Goal: Information Seeking & Learning: Learn about a topic

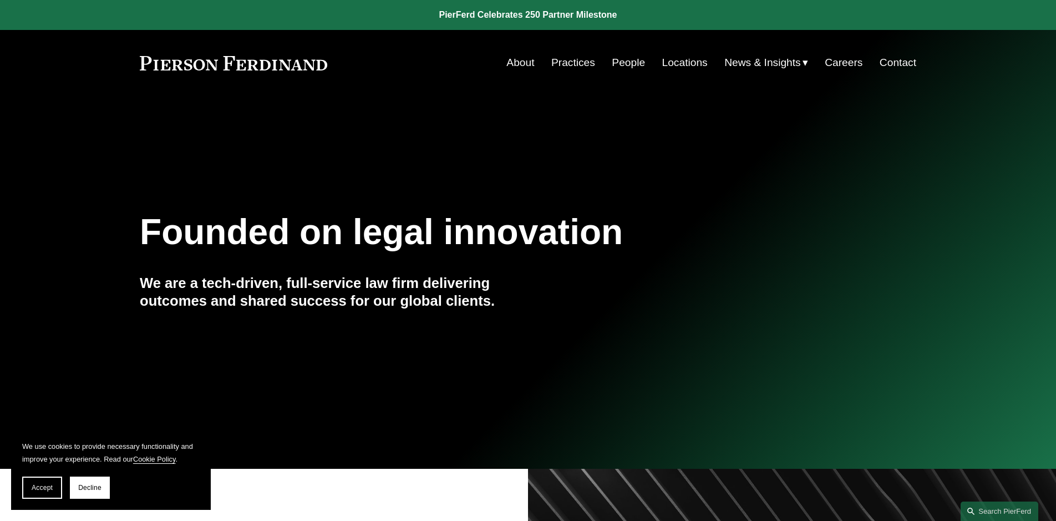
click at [622, 59] on link "People" at bounding box center [628, 62] width 33 height 21
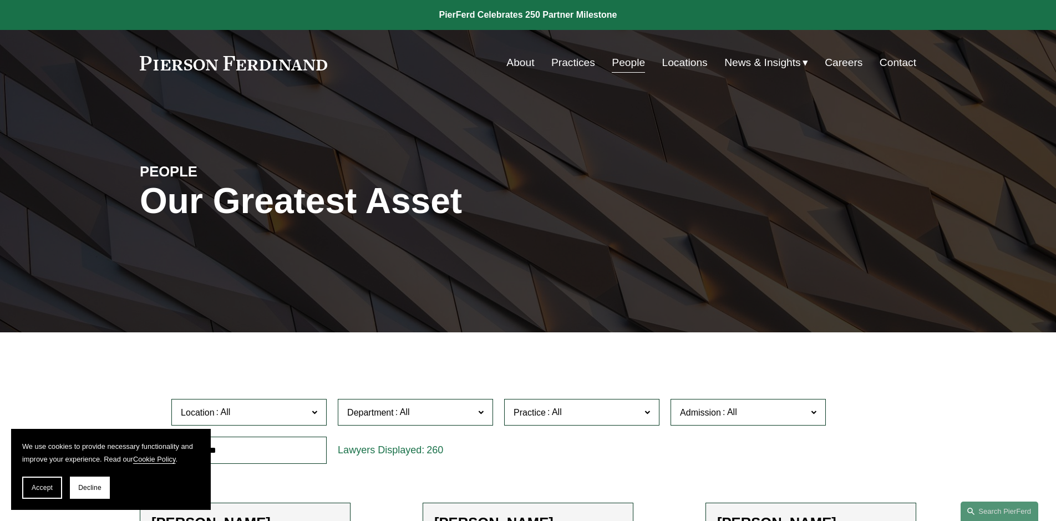
click at [686, 63] on link "Locations" at bounding box center [684, 62] width 45 height 21
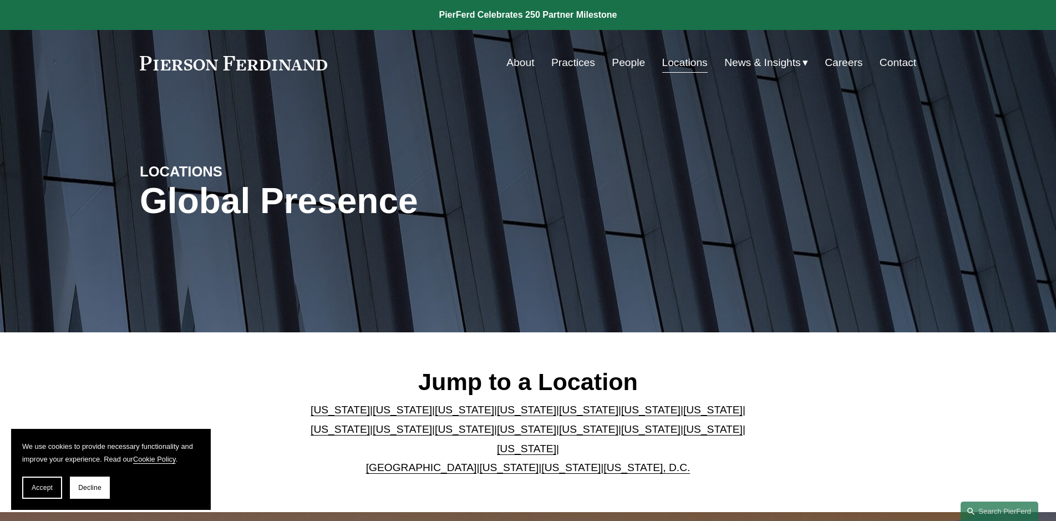
click at [625, 63] on link "People" at bounding box center [628, 62] width 33 height 21
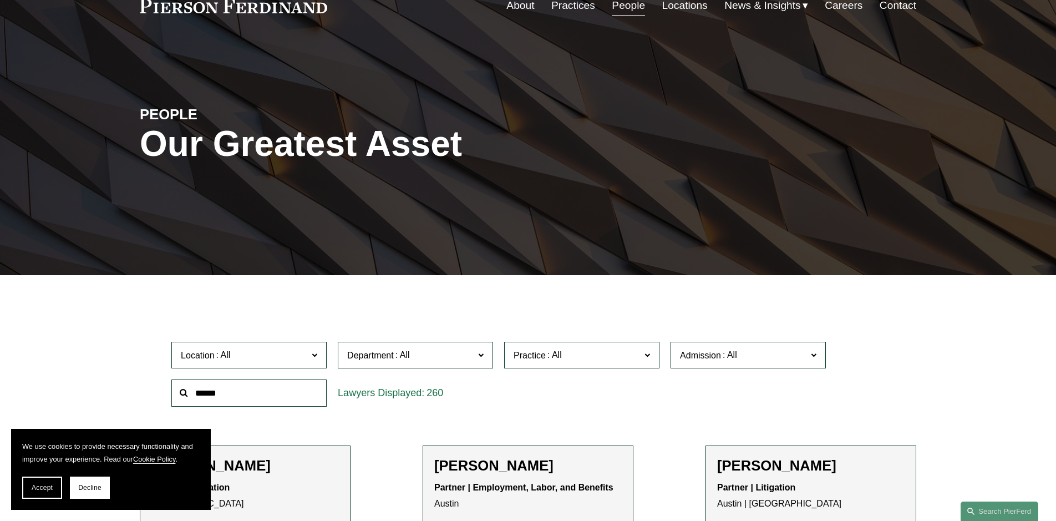
scroll to position [170, 0]
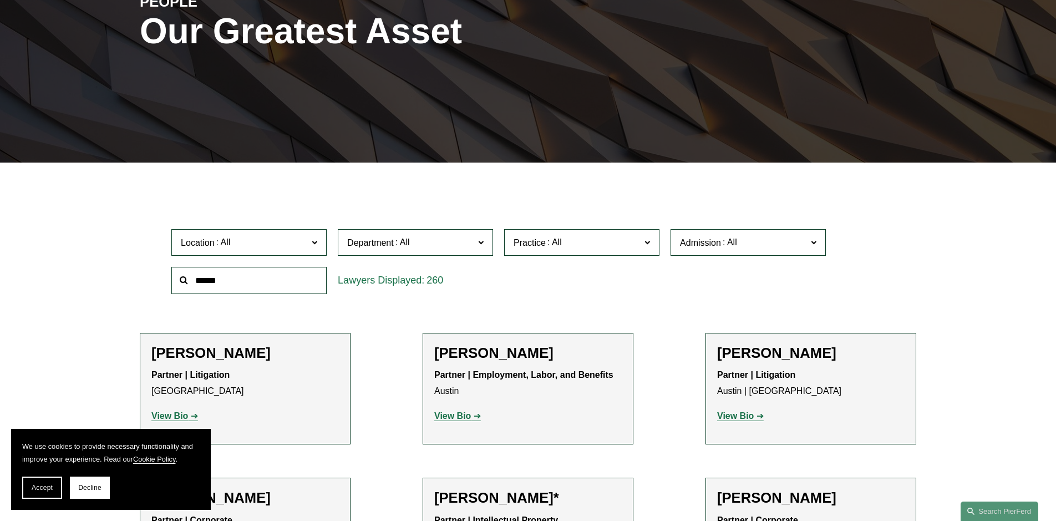
click at [296, 242] on span "Location" at bounding box center [244, 242] width 127 height 15
click at [0, 0] on link "Boston" at bounding box center [0, 0] width 0 height 0
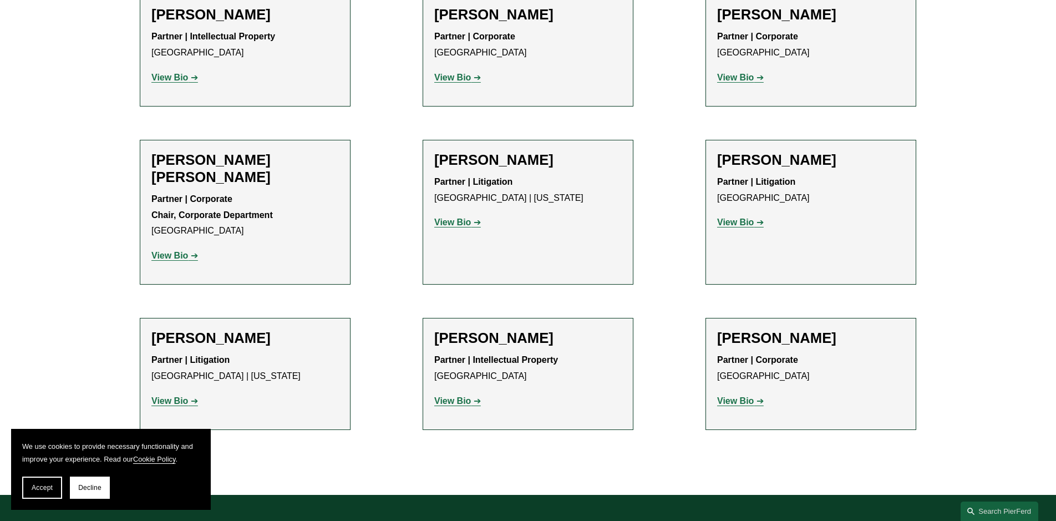
scroll to position [735, 0]
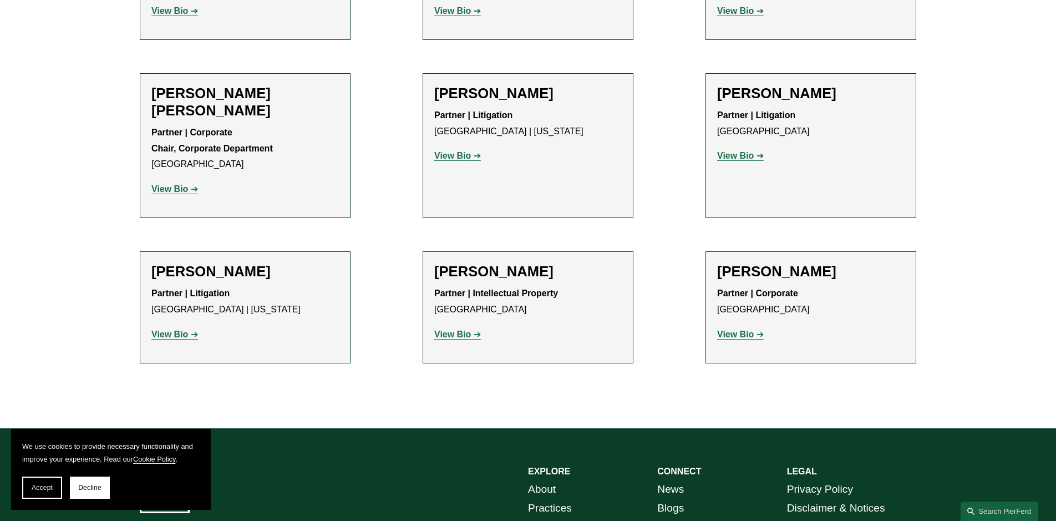
click at [181, 329] on strong "View Bio" at bounding box center [169, 333] width 37 height 9
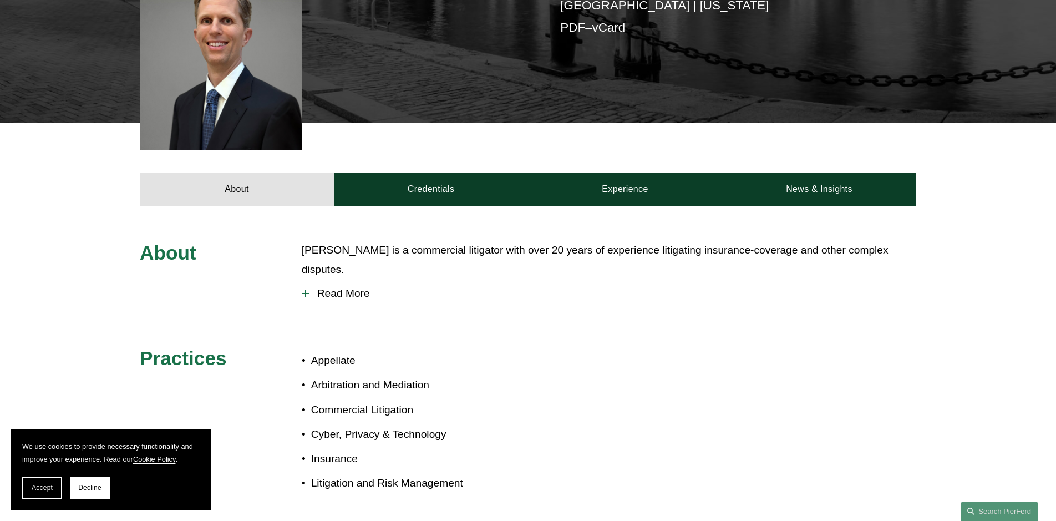
scroll to position [283, 0]
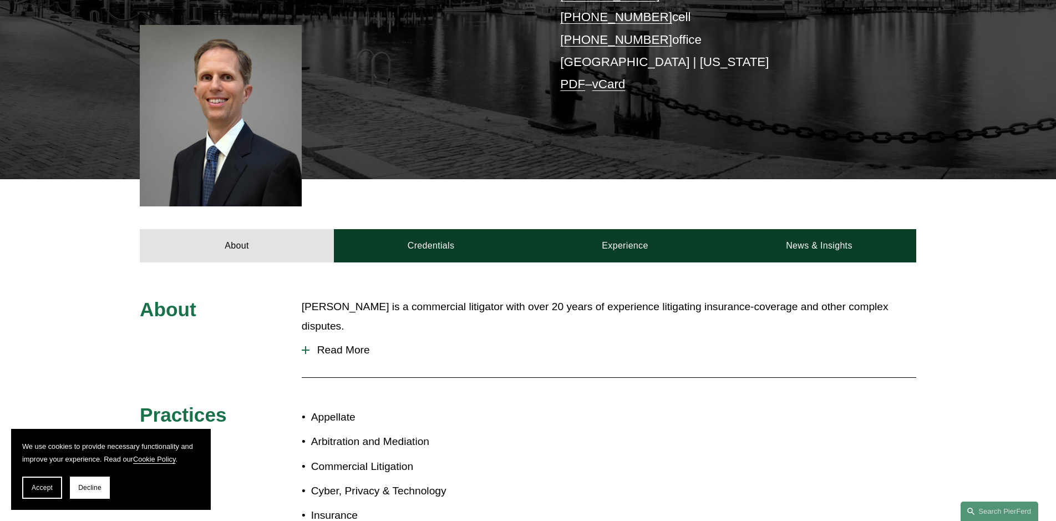
click at [326, 344] on span "Read More" at bounding box center [612, 350] width 607 height 12
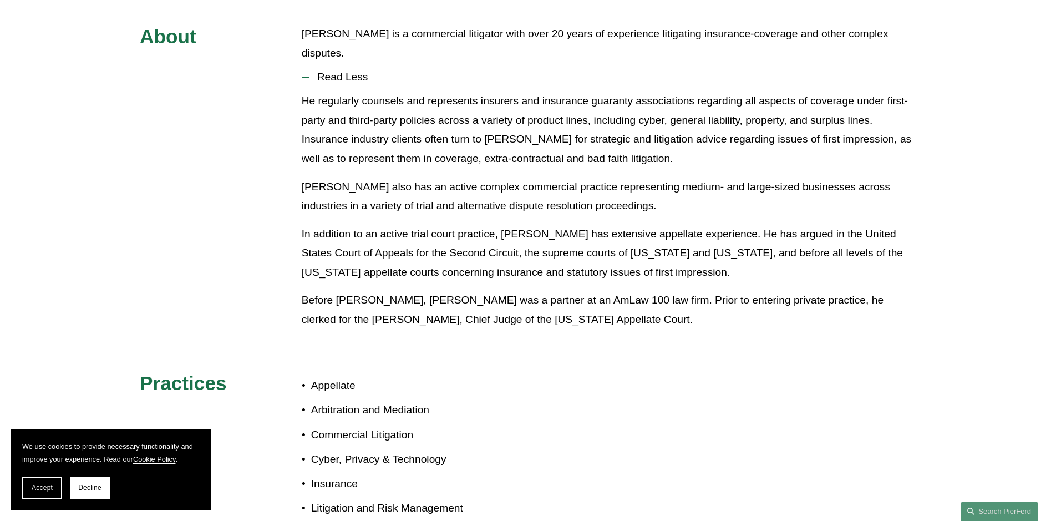
scroll to position [329, 0]
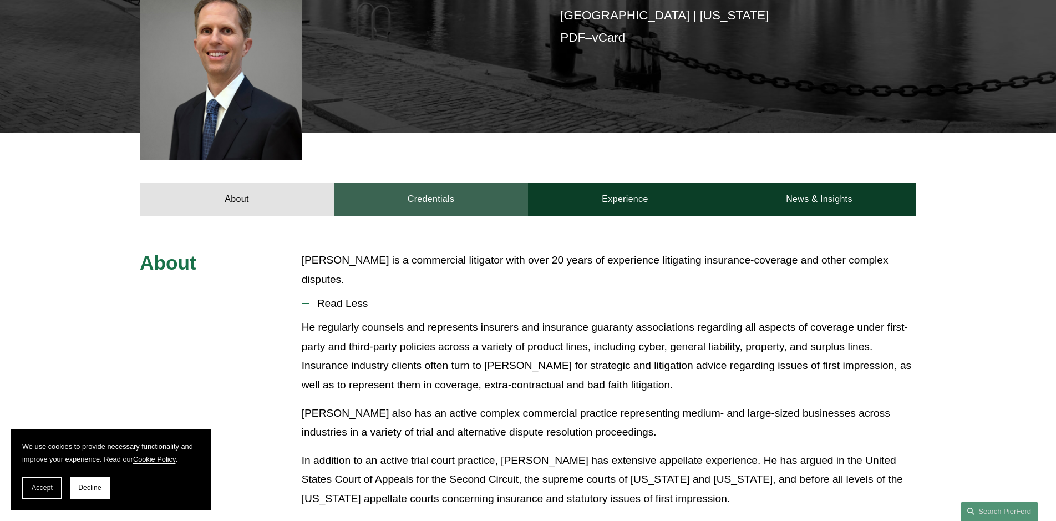
click at [456, 198] on link "Credentials" at bounding box center [431, 198] width 194 height 33
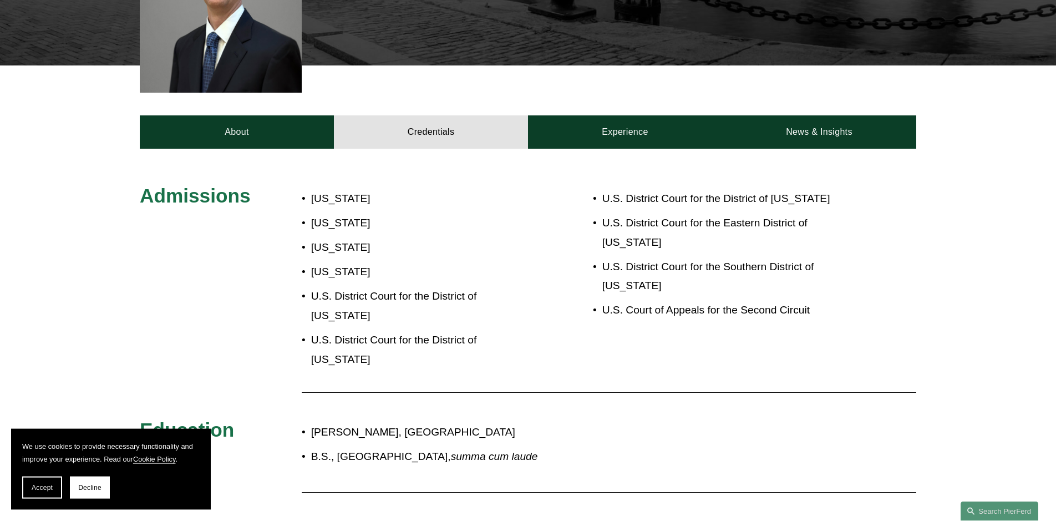
scroll to position [442, 0]
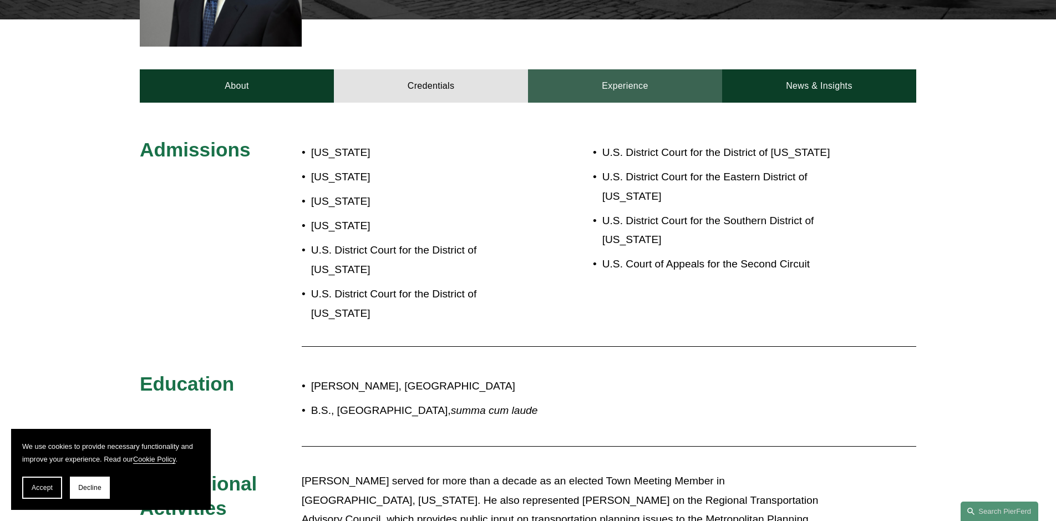
click at [688, 80] on link "Experience" at bounding box center [625, 85] width 194 height 33
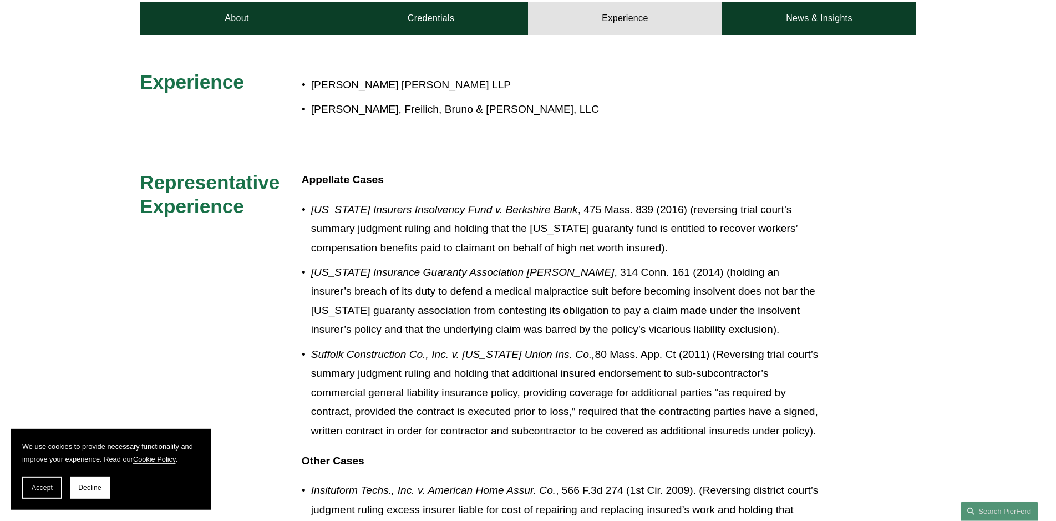
scroll to position [556, 0]
